Goal: Task Accomplishment & Management: Manage account settings

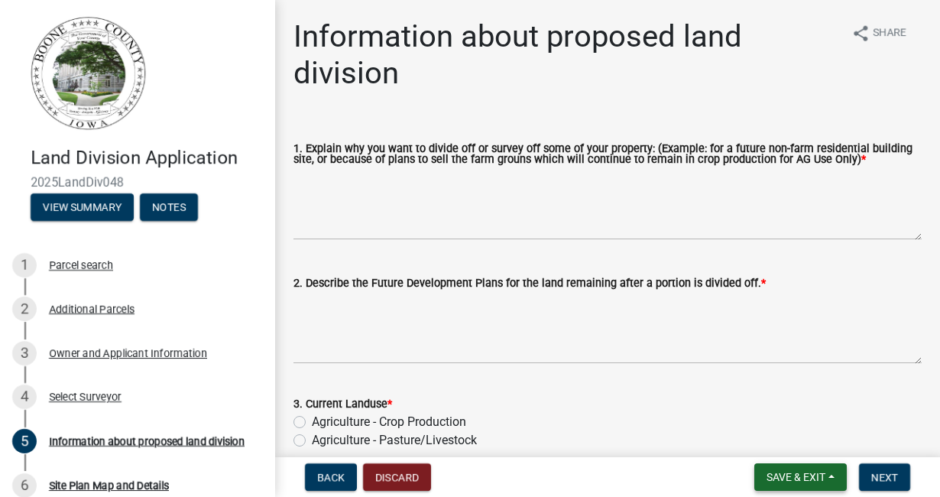
scroll to position [3, 0]
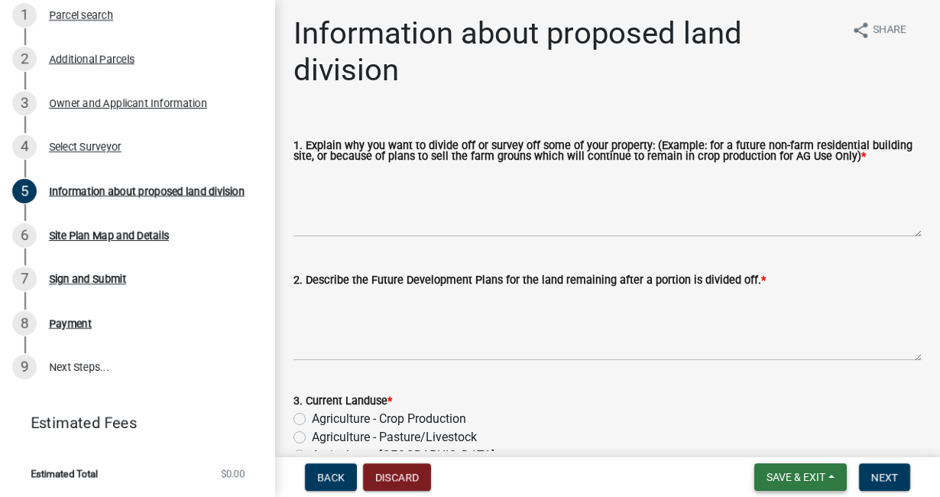
click at [779, 473] on span "Save & Exit" at bounding box center [796, 477] width 59 height 12
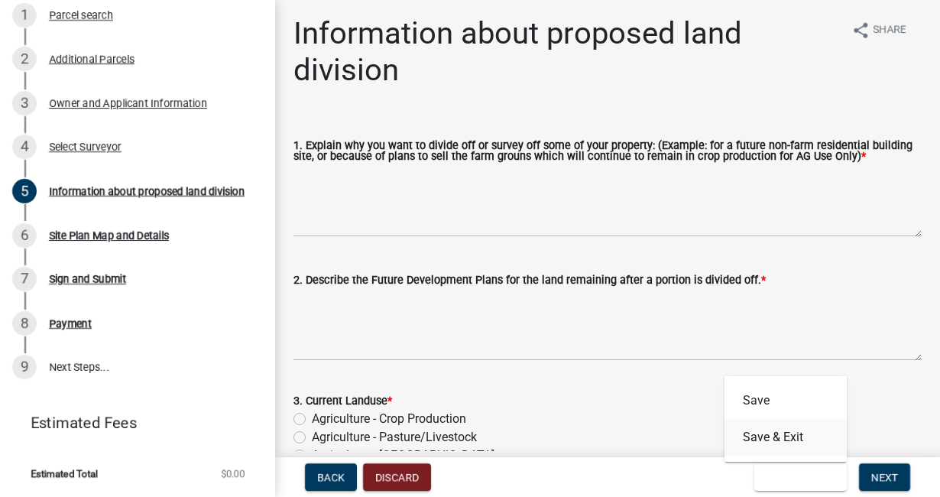
click at [768, 440] on button "Save & Exit" at bounding box center [786, 437] width 122 height 37
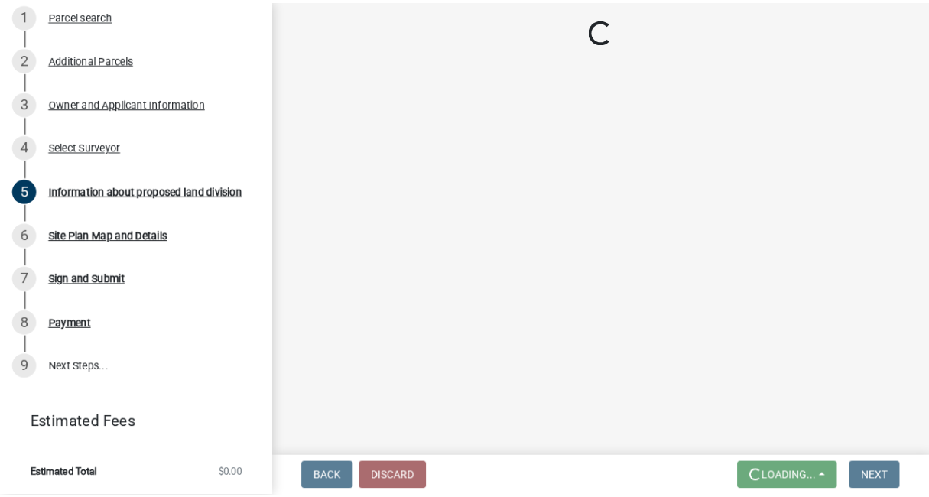
scroll to position [0, 0]
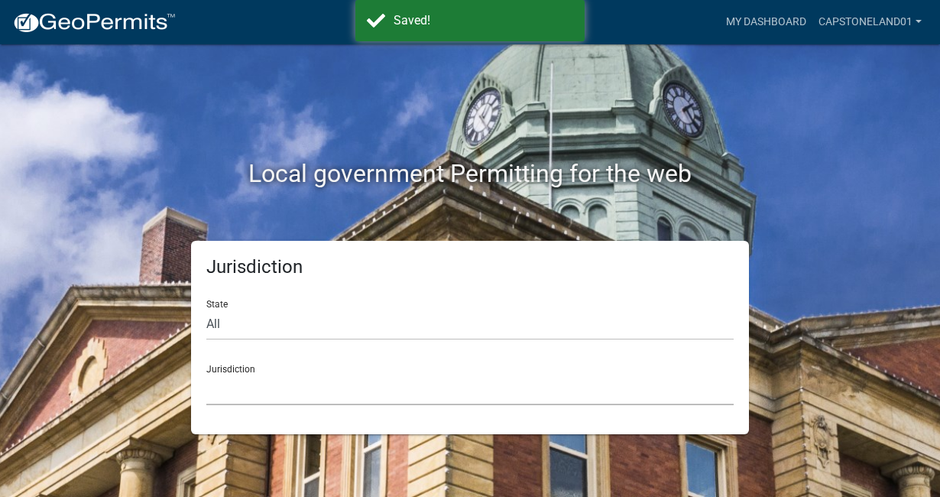
click at [226, 386] on select "[GEOGRAPHIC_DATA], [US_STATE] [GEOGRAPHIC_DATA], [US_STATE][PERSON_NAME][GEOGRA…" at bounding box center [470, 389] width 528 height 31
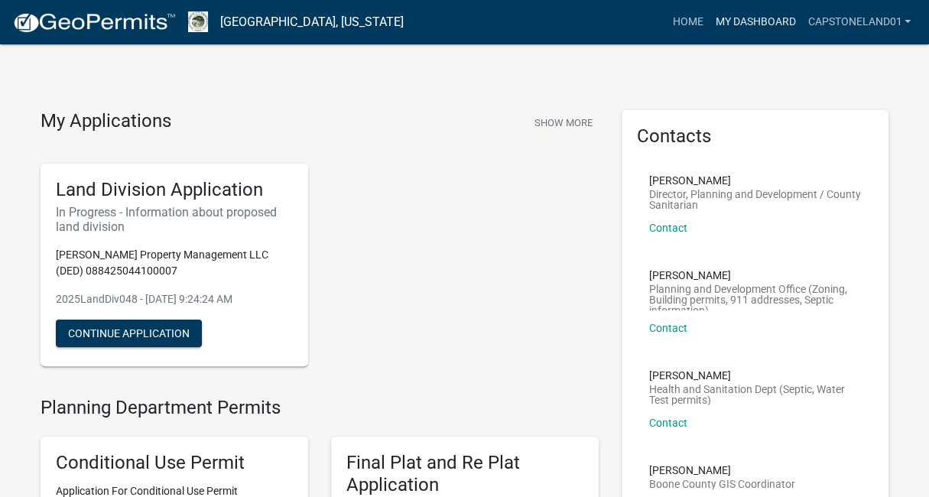
click at [729, 22] on link "My Dashboard" at bounding box center [755, 22] width 93 height 29
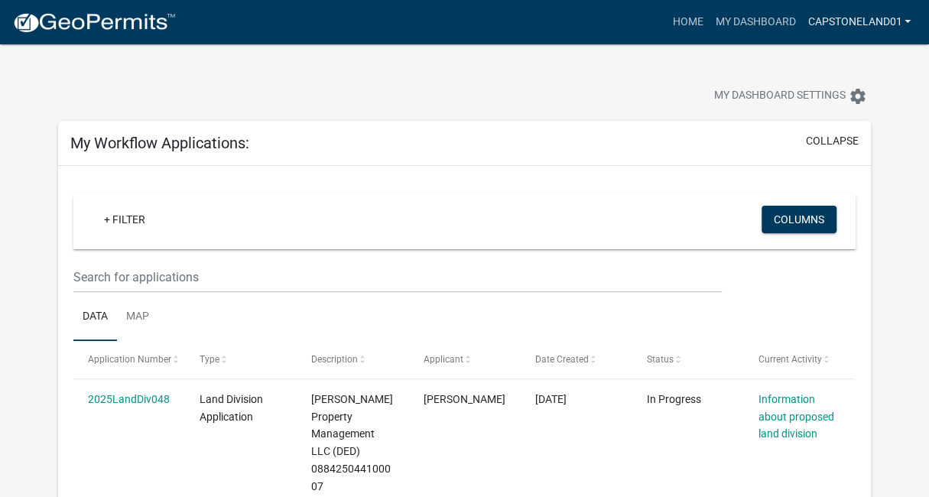
click at [856, 21] on link "Capstoneland01" at bounding box center [858, 22] width 115 height 29
click at [832, 61] on link "Account" at bounding box center [855, 62] width 122 height 37
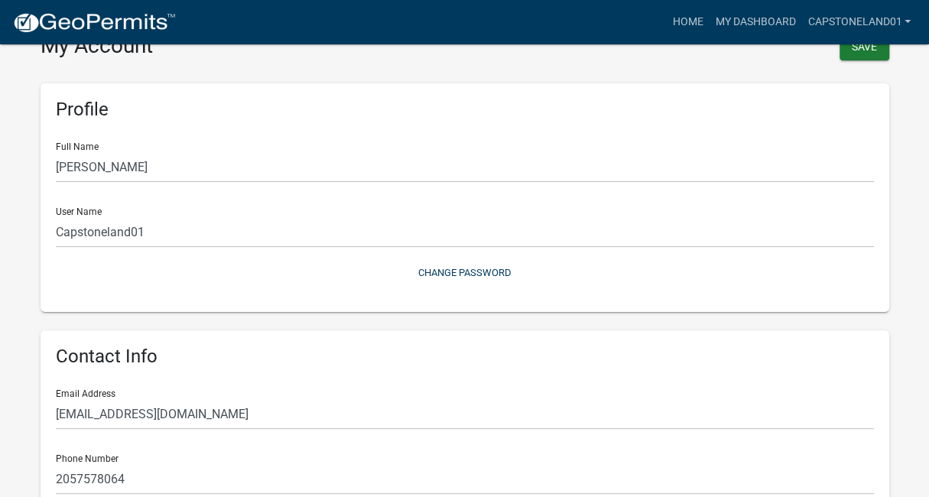
scroll to position [31, 0]
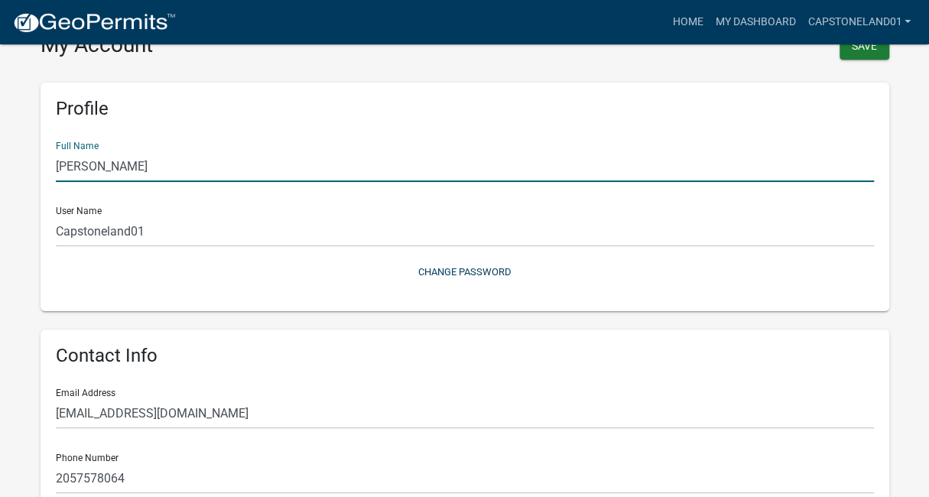
drag, startPoint x: 93, startPoint y: 166, endPoint x: 49, endPoint y: 161, distance: 44.6
click at [49, 161] on div "Profile Full Name [PERSON_NAME] User Name Capstoneland01 Change Password" at bounding box center [465, 197] width 849 height 229
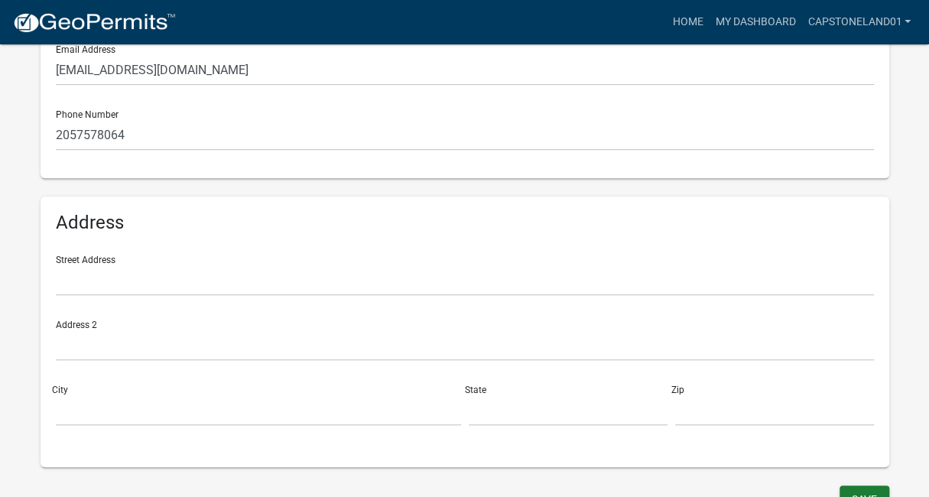
scroll to position [393, 0]
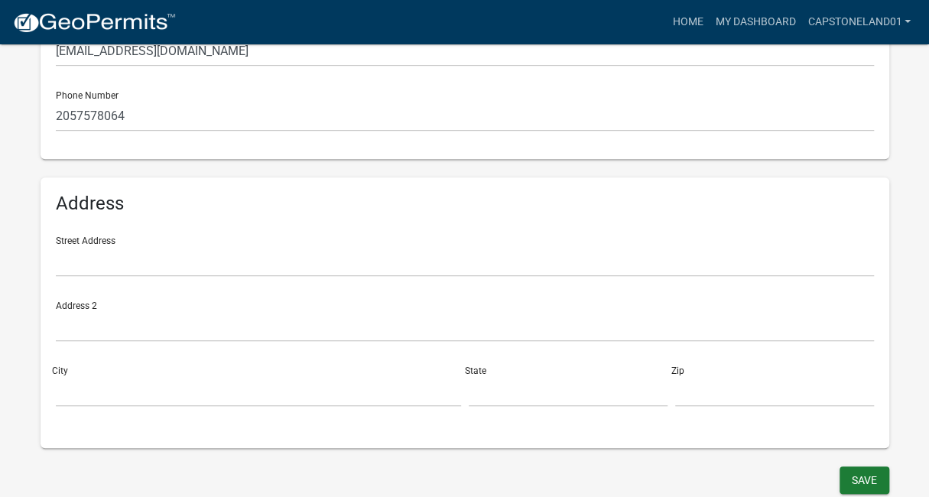
type input "[PERSON_NAME]"
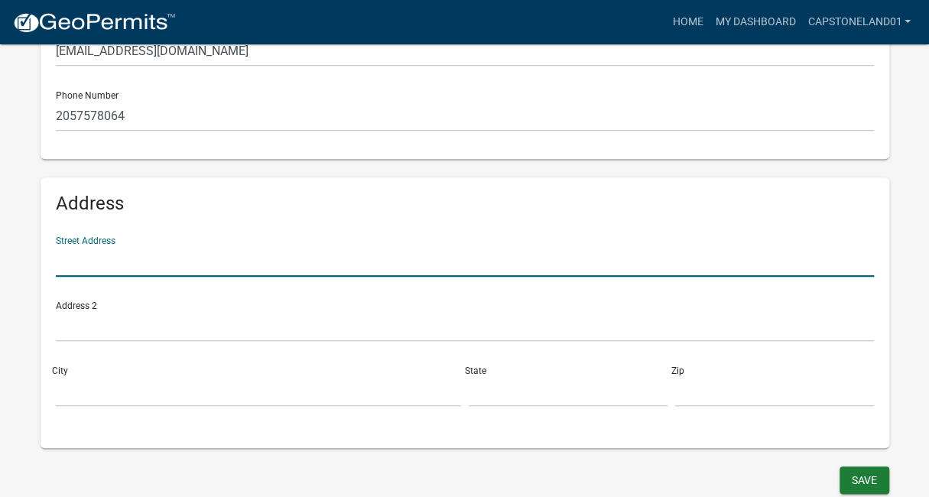
click at [61, 261] on input "text" at bounding box center [465, 260] width 818 height 31
type input "[STREET_ADDRESS]"
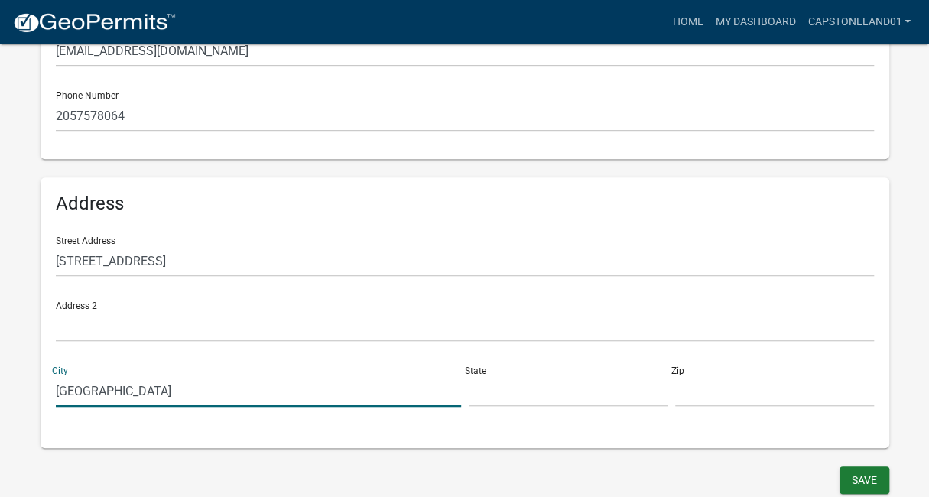
type input "[GEOGRAPHIC_DATA]"
type input "AL"
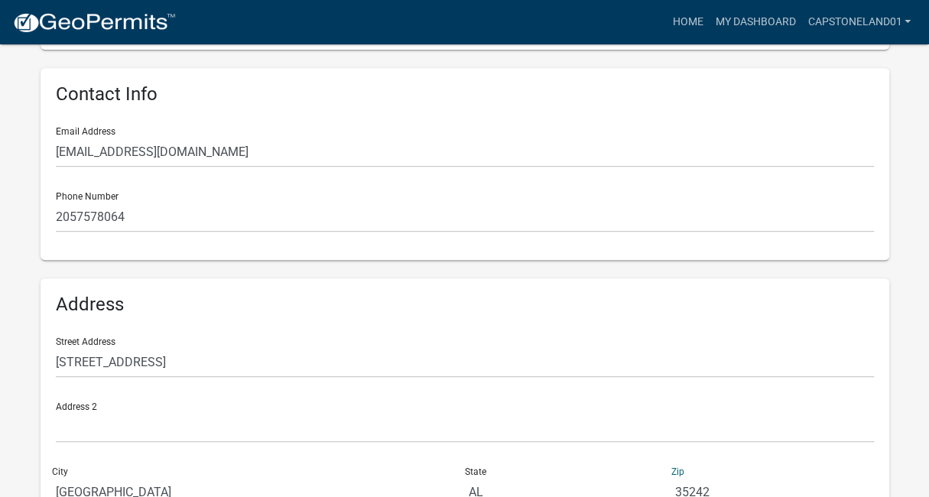
scroll to position [291, 0]
type input "35242"
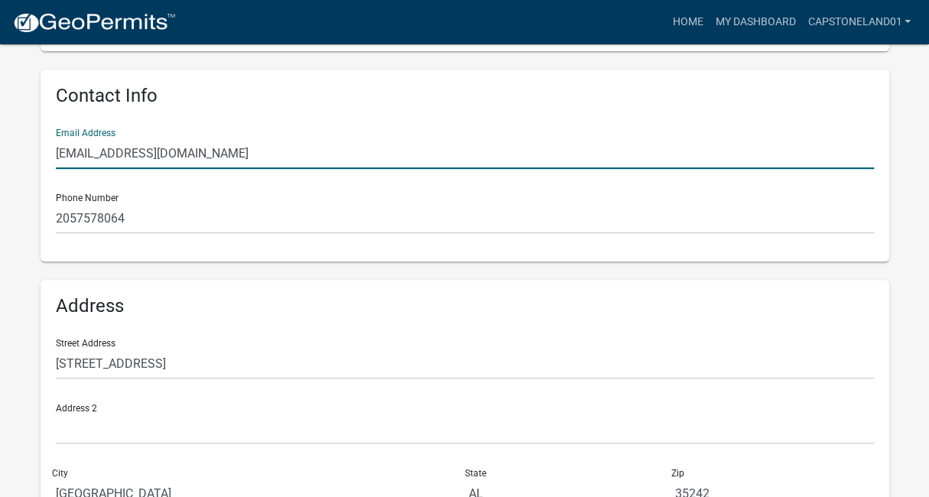
click at [70, 151] on input "[EMAIL_ADDRESS][DOMAIN_NAME]" at bounding box center [465, 153] width 818 height 31
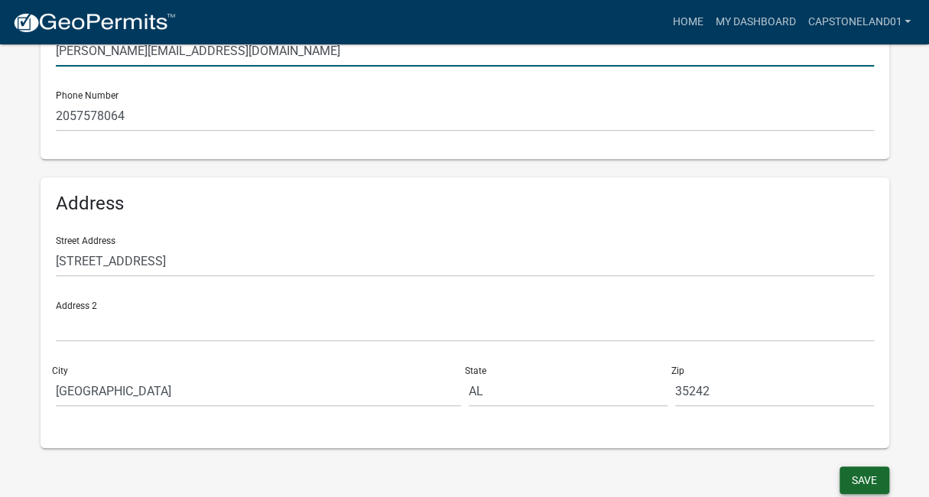
type input "[PERSON_NAME][EMAIL_ADDRESS][DOMAIN_NAME]"
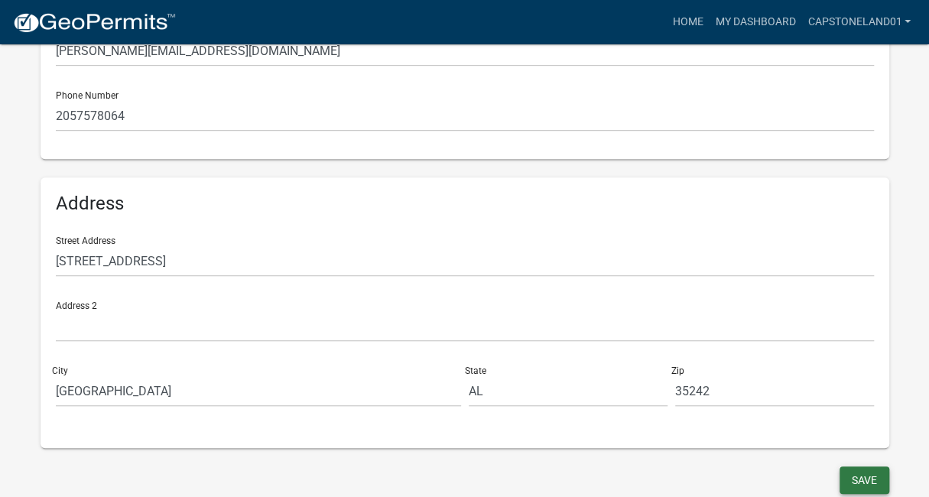
click at [855, 482] on button "Save" at bounding box center [864, 480] width 50 height 28
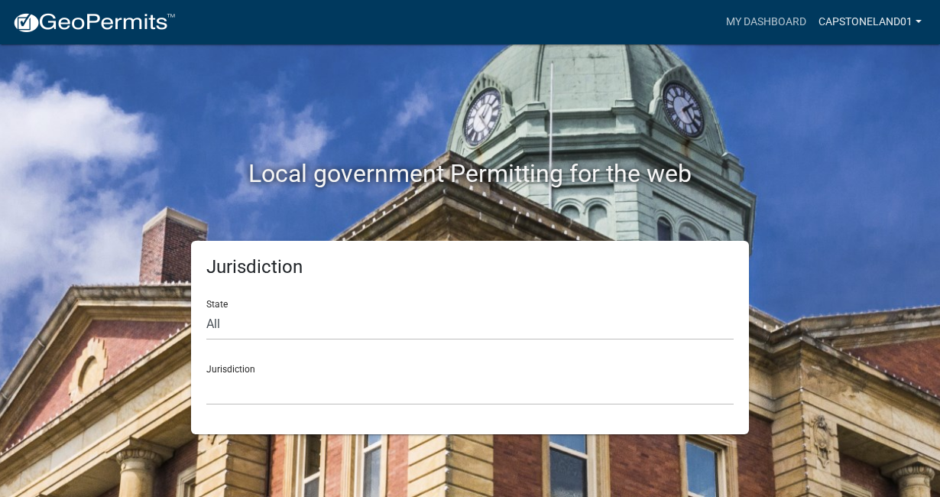
click at [872, 22] on link "Capstoneland01" at bounding box center [870, 22] width 115 height 29
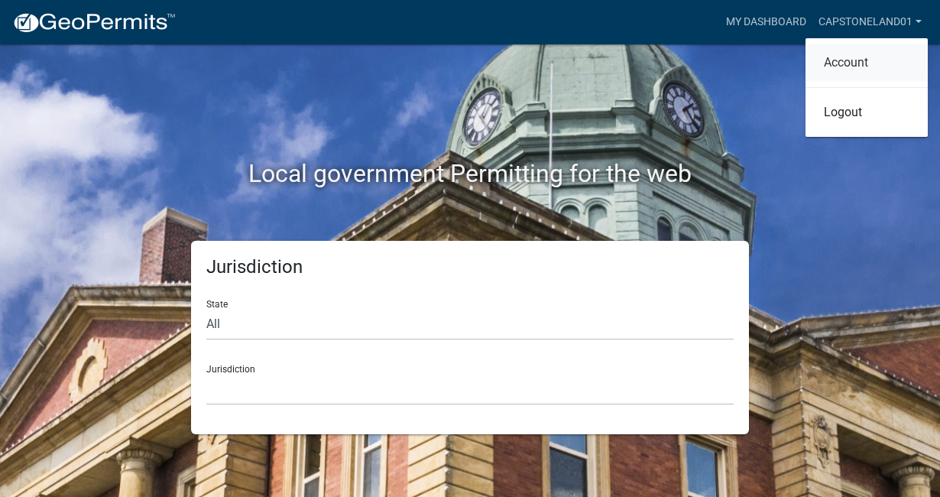
click at [851, 62] on link "Account" at bounding box center [867, 62] width 122 height 37
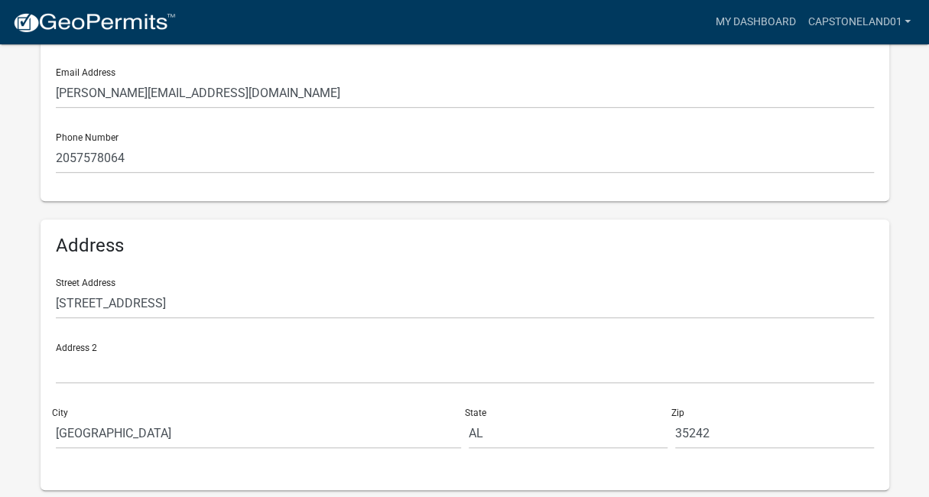
scroll to position [393, 0]
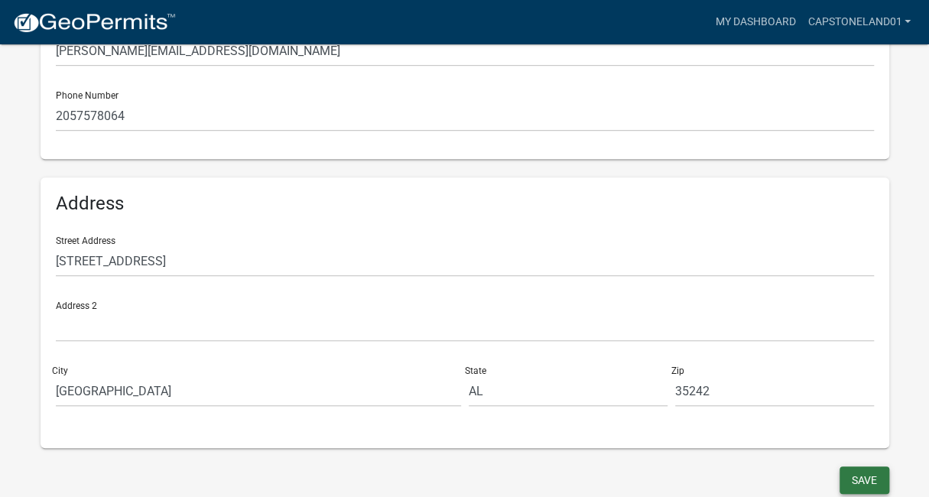
click at [864, 476] on button "Save" at bounding box center [864, 480] width 50 height 28
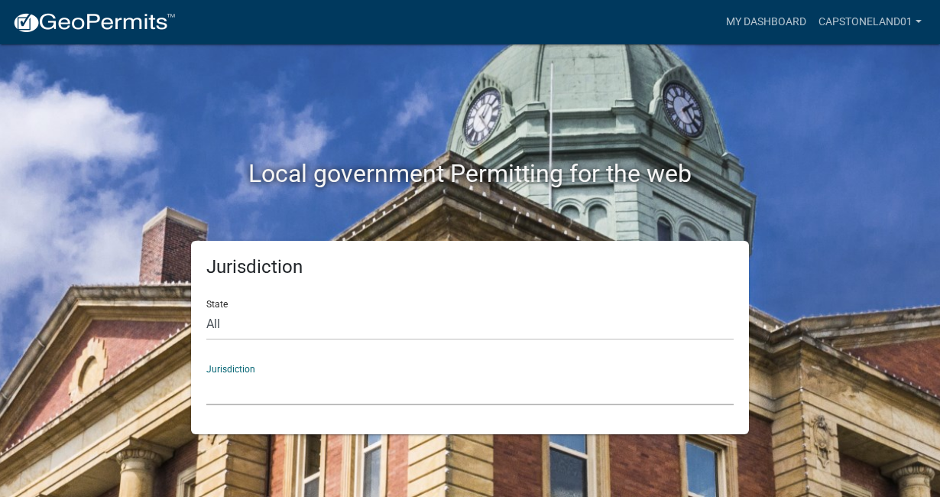
click at [231, 385] on select "[GEOGRAPHIC_DATA], [US_STATE] [GEOGRAPHIC_DATA], [US_STATE][PERSON_NAME][GEOGRA…" at bounding box center [470, 389] width 528 height 31
